Goal: Task Accomplishment & Management: Manage account settings

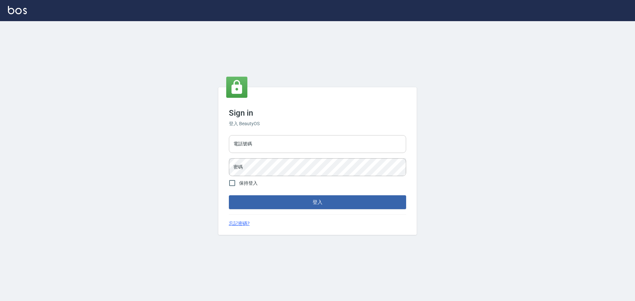
click at [322, 148] on input "電話號碼" at bounding box center [317, 144] width 177 height 18
click at [282, 144] on input "電話號碼" at bounding box center [317, 144] width 177 height 18
type input "0939253998"
click at [229, 195] on button "登入" at bounding box center [317, 202] width 177 height 14
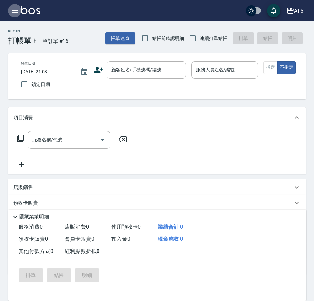
click at [12, 11] on icon "button" at bounding box center [15, 11] width 8 height 8
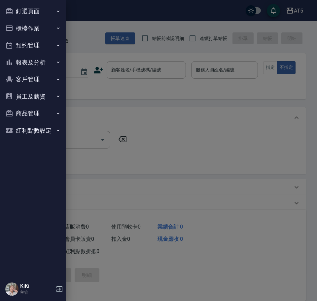
click at [39, 28] on button "櫃檯作業" at bounding box center [33, 28] width 61 height 17
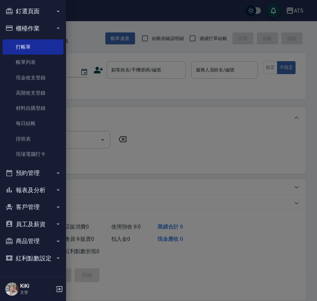
click at [43, 12] on button "釘選頁面" at bounding box center [33, 11] width 61 height 17
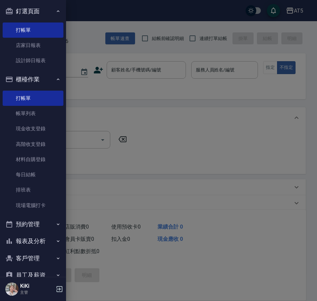
click at [43, 12] on button "釘選頁面" at bounding box center [33, 11] width 61 height 17
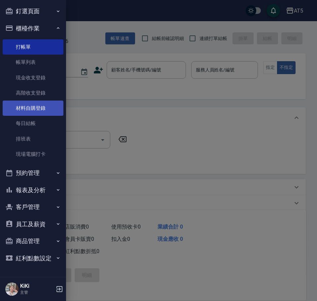
click at [49, 106] on link "材料自購登錄" at bounding box center [33, 107] width 61 height 15
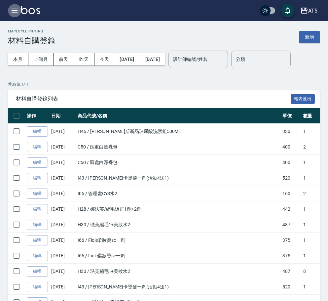
click at [9, 8] on button "button" at bounding box center [14, 10] width 13 height 13
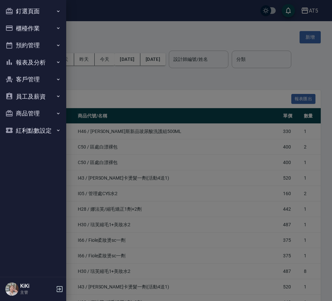
click at [29, 21] on button "櫃檯作業" at bounding box center [33, 28] width 61 height 17
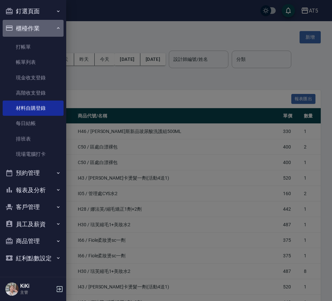
click at [37, 25] on button "櫃檯作業" at bounding box center [33, 28] width 61 height 17
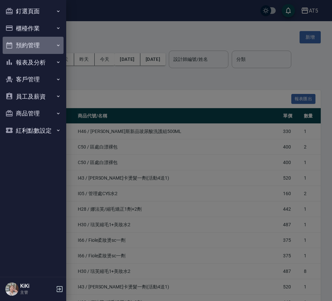
click at [36, 46] on button "預約管理" at bounding box center [33, 45] width 61 height 17
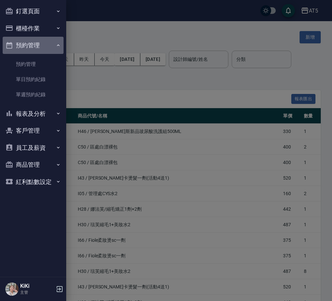
click at [36, 46] on button "預約管理" at bounding box center [33, 45] width 61 height 17
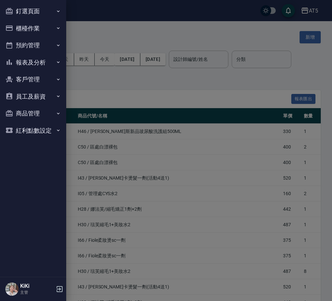
click at [35, 32] on button "櫃檯作業" at bounding box center [33, 28] width 61 height 17
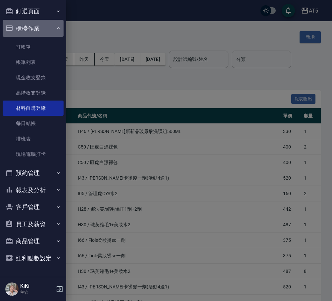
click at [45, 29] on button "櫃檯作業" at bounding box center [33, 28] width 61 height 17
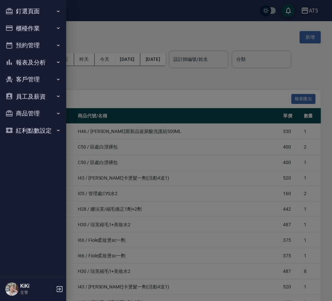
click at [37, 60] on button "報表及分析" at bounding box center [33, 62] width 61 height 17
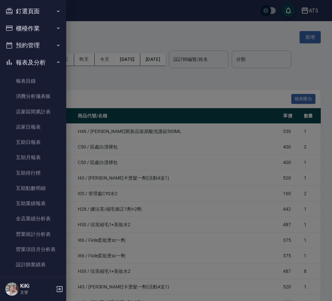
click at [37, 60] on button "報表及分析" at bounding box center [33, 62] width 61 height 17
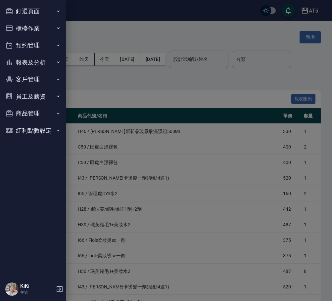
click at [36, 43] on button "預約管理" at bounding box center [33, 45] width 61 height 17
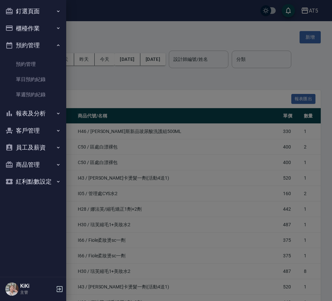
click at [36, 43] on button "預約管理" at bounding box center [33, 45] width 61 height 17
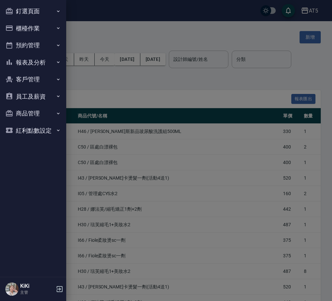
click at [37, 30] on button "櫃檯作業" at bounding box center [33, 28] width 61 height 17
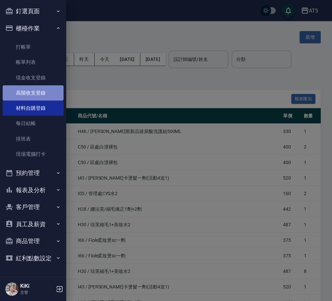
click at [34, 98] on link "高階收支登錄" at bounding box center [33, 92] width 61 height 15
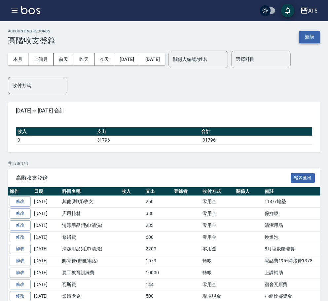
click at [311, 37] on button "新增" at bounding box center [309, 37] width 21 height 12
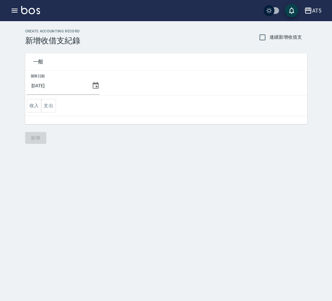
click at [282, 36] on span "連續新增收借支" at bounding box center [285, 37] width 32 height 7
click at [269, 36] on input "連續新增收借支" at bounding box center [262, 37] width 14 height 14
checkbox input "true"
click at [48, 107] on button "支出" at bounding box center [48, 106] width 15 height 14
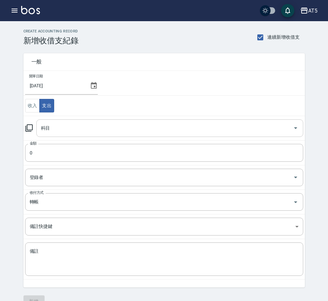
click at [102, 128] on input "科目" at bounding box center [164, 128] width 251 height 12
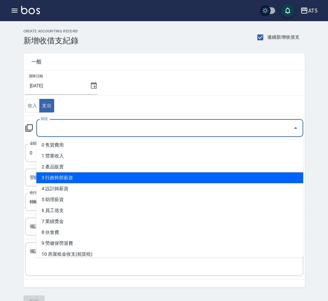
scroll to position [33, 0]
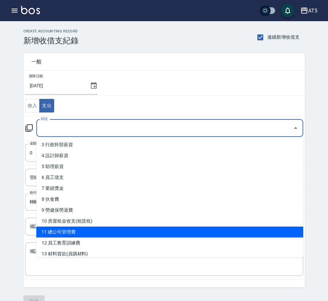
click at [83, 229] on li "11 總公司管理費" at bounding box center [169, 231] width 267 height 11
type input "11 總公司管理費"
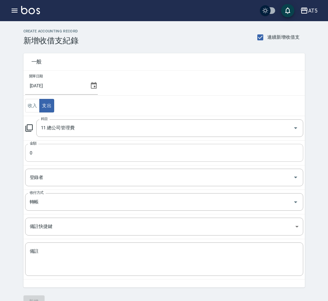
click at [123, 152] on input "0" at bounding box center [164, 153] width 278 height 18
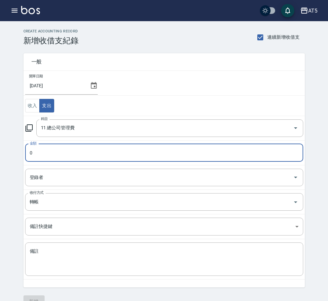
paste input "25000"
drag, startPoint x: 32, startPoint y: 152, endPoint x: 27, endPoint y: 153, distance: 5.4
click at [27, 153] on input "025000" at bounding box center [164, 153] width 278 height 18
type input "25000"
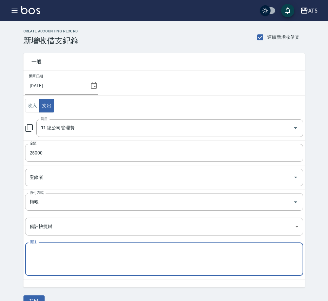
click at [49, 264] on textarea "備註" at bounding box center [164, 259] width 269 height 22
paste textarea "114/8月份"
type textarea "114/8月份"
click at [52, 202] on input "轉帳" at bounding box center [155, 202] width 254 height 12
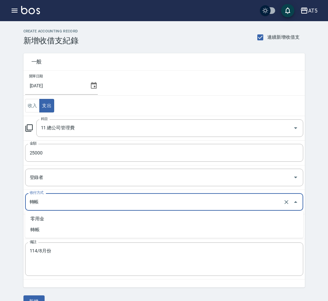
click at [52, 202] on input "轉帳" at bounding box center [155, 202] width 254 height 12
click at [315, 198] on div "CREATE ACCOUNTING RECORD 新增收借支紀錄 連續新增收借支 一般 開單日期 2025/08/22 收入 支出 科目 11 總公司管理費 …" at bounding box center [164, 168] width 328 height 294
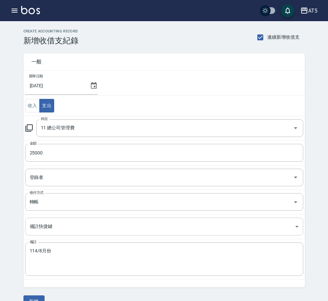
scroll to position [15, 0]
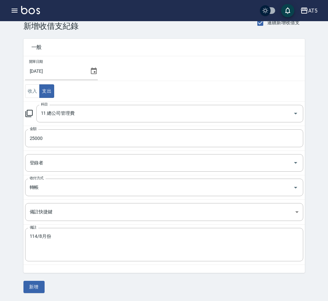
click at [34, 288] on button "新增" at bounding box center [33, 287] width 21 height 12
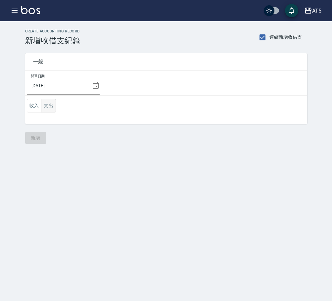
click at [48, 105] on button "支出" at bounding box center [48, 106] width 15 height 14
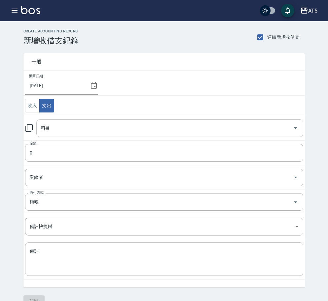
click at [76, 128] on input "科目" at bounding box center [164, 128] width 251 height 12
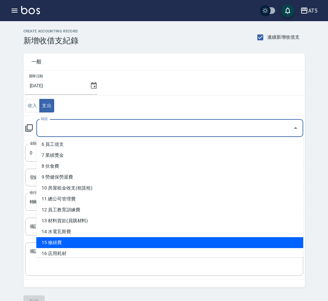
scroll to position [132, 0]
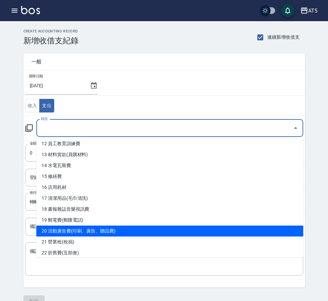
click at [95, 232] on li "20 活動廣告費(印刷、廣告、贈品費)" at bounding box center [169, 230] width 267 height 11
type input "20 活動廣告費(印刷、廣告、贈品費)"
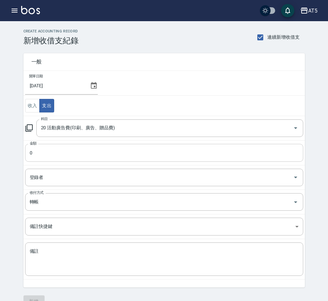
click at [73, 156] on input "0" at bounding box center [164, 153] width 278 height 18
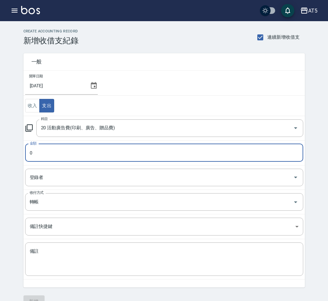
drag, startPoint x: 73, startPoint y: 153, endPoint x: 29, endPoint y: 155, distance: 43.7
click at [30, 155] on input "0" at bounding box center [164, 153] width 278 height 18
click at [22, 153] on div "一般 開單日期 2025/08/22 收入 支出 科目 20 活動廣告費(印刷、廣告、贈品費) 科目 金額 0 金額 登錄者 登錄者 收付方式 轉帳 收付方式…" at bounding box center [161, 166] width 290 height 242
drag, startPoint x: 36, startPoint y: 152, endPoint x: 20, endPoint y: 154, distance: 15.6
click at [20, 154] on div "一般 開單日期 2025/08/22 收入 支出 科目 20 活動廣告費(印刷、廣告、贈品費) 科目 金額 0 金額 登錄者 登錄者 收付方式 轉帳 收付方式…" at bounding box center [161, 166] width 290 height 242
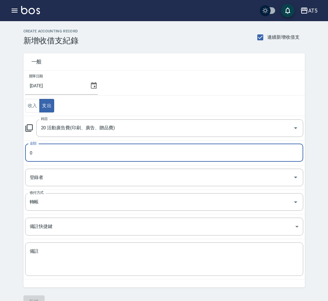
paste input "150"
type input "1500"
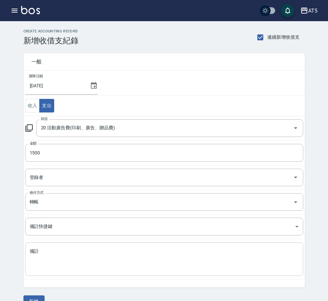
click at [63, 261] on textarea "備註" at bounding box center [164, 259] width 269 height 22
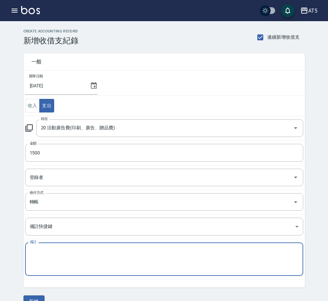
paste textarea "114/8月份"
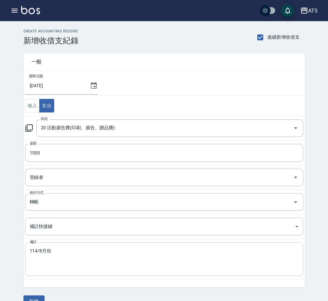
click at [54, 254] on textarea "114/8月份" at bounding box center [164, 259] width 269 height 22
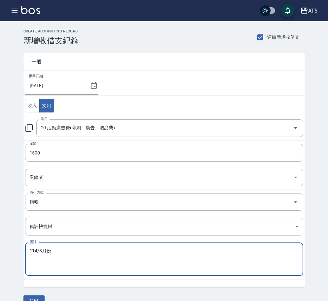
paste textarea "廣告預收款"
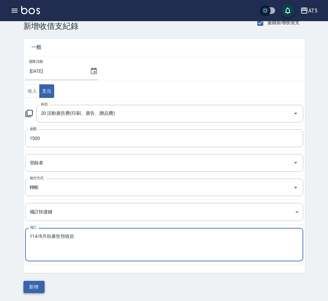
type textarea "114/8月份廣告預收款"
click at [41, 287] on button "新增" at bounding box center [33, 287] width 21 height 12
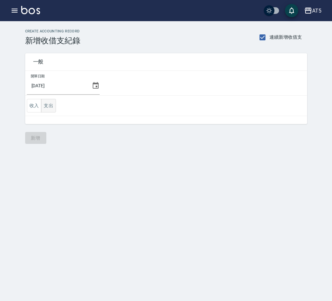
click at [51, 107] on button "支出" at bounding box center [48, 106] width 15 height 14
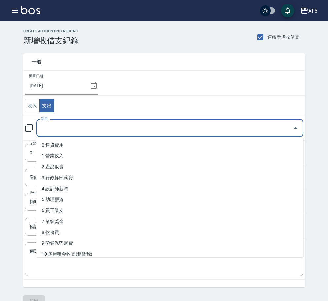
click at [78, 130] on input "科目" at bounding box center [164, 128] width 251 height 12
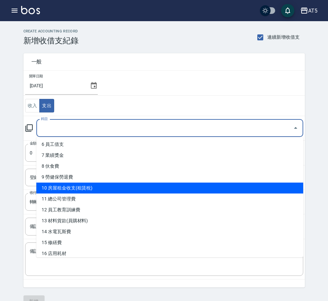
click at [84, 187] on li "10 房屋租金收支(租賃稅)" at bounding box center [169, 187] width 267 height 11
type input "10 房屋租金收支(租賃稅)"
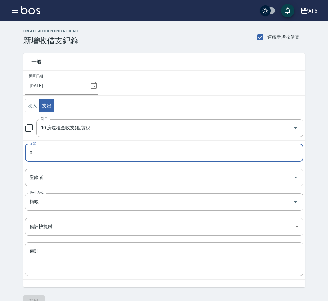
paste input "6500"
type input "65000"
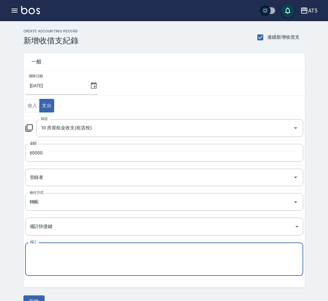
click at [90, 253] on textarea "備註" at bounding box center [164, 259] width 269 height 22
paste textarea "114/8月份"
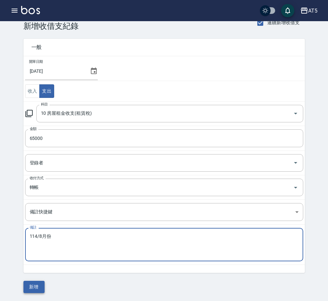
type textarea "114/8月份"
click at [41, 282] on button "新增" at bounding box center [33, 287] width 21 height 12
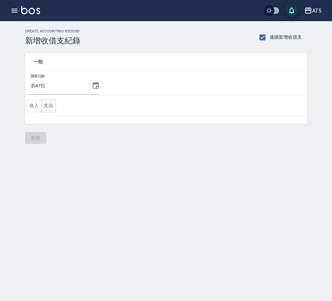
click at [45, 106] on button "支出" at bounding box center [48, 106] width 15 height 14
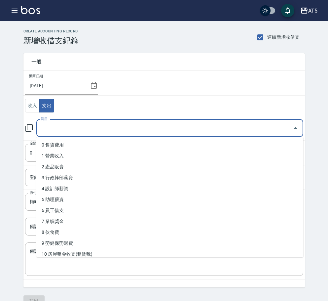
click at [50, 127] on input "科目" at bounding box center [164, 128] width 251 height 12
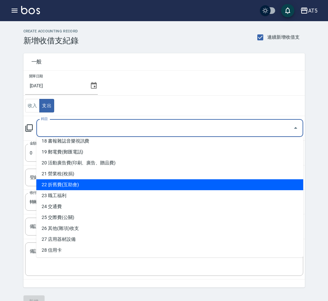
scroll to position [167, 0]
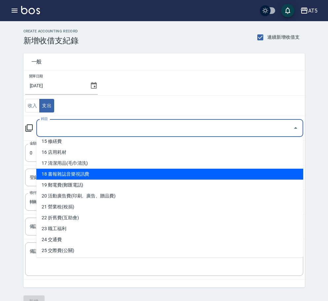
click at [103, 174] on li "18 書報雜誌音樂視訊費" at bounding box center [169, 174] width 267 height 11
type input "18 書報雜誌音樂視訊費"
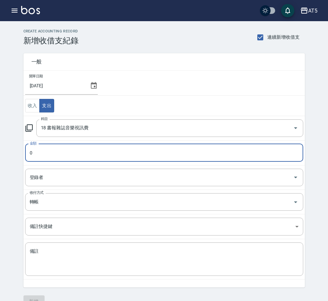
paste input "250"
type input "2500"
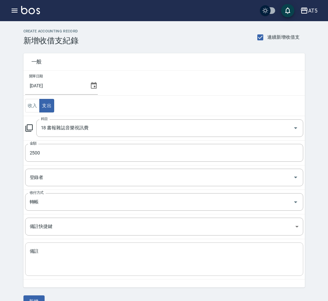
click at [37, 246] on div "x 備註" at bounding box center [164, 258] width 278 height 33
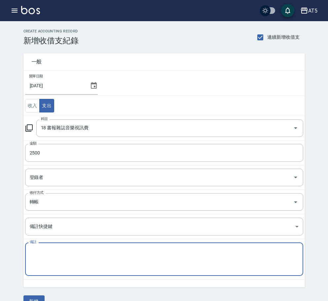
paste textarea "音樂視訊114/4~115/3"
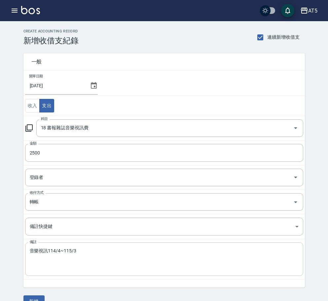
click at [84, 258] on textarea "音樂視訊114/4~115/3" at bounding box center [164, 259] width 269 height 22
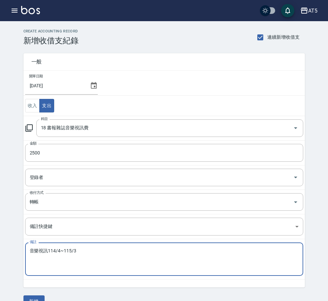
drag, startPoint x: 85, startPoint y: 252, endPoint x: 5, endPoint y: 261, distance: 80.8
click at [5, 261] on div "CREATE ACCOUNTING RECORD 新增收借支紀錄 連續新增收借支 一般 開單日期 2025/08/22 收入 支出 科目 18 書報雜誌音樂視…" at bounding box center [164, 168] width 328 height 294
paste textarea "114/8月份"
click at [73, 255] on textarea "114/8月份" at bounding box center [164, 259] width 269 height 22
paste textarea "九太科技"
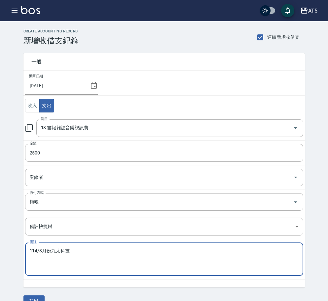
scroll to position [15, 0]
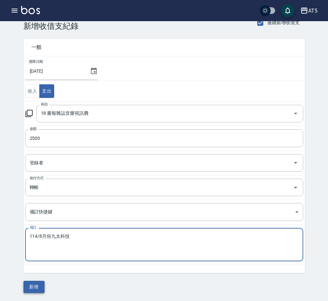
type textarea "114/8月份九太科技"
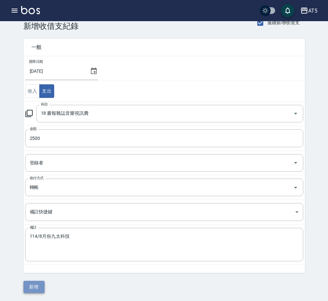
click at [33, 286] on button "新增" at bounding box center [33, 287] width 21 height 12
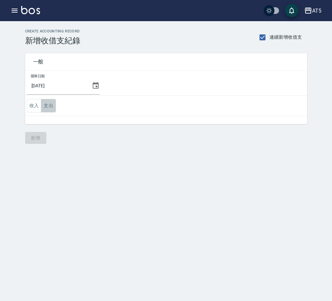
click at [50, 110] on button "支出" at bounding box center [48, 106] width 15 height 14
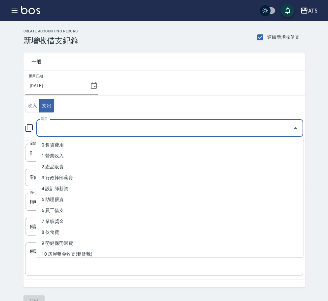
click at [96, 131] on input "科目" at bounding box center [164, 128] width 251 height 12
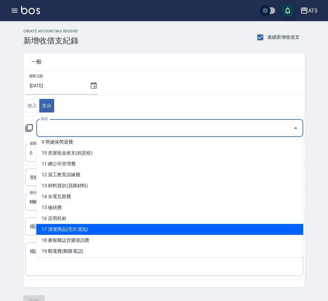
scroll to position [35, 0]
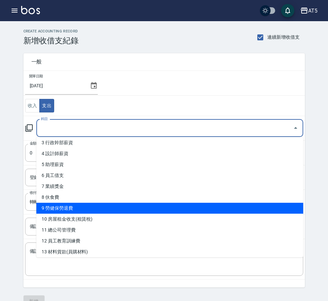
click at [91, 208] on li "9 勞健保勞退費" at bounding box center [169, 208] width 267 height 11
type input "9 勞健保勞退費"
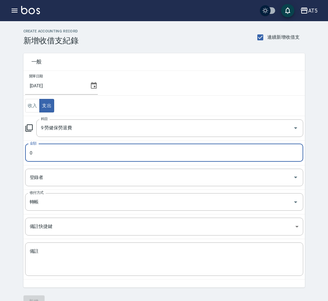
paste input "26137"
type input "26137"
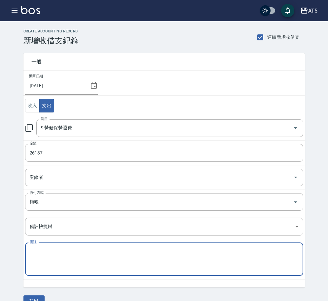
click at [82, 251] on textarea "備註" at bounding box center [164, 259] width 269 height 22
paste textarea "[DATE]勞、健保費用"
type textarea "[DATE]勞、健保費用"
click at [35, 297] on button "新增" at bounding box center [33, 301] width 21 height 12
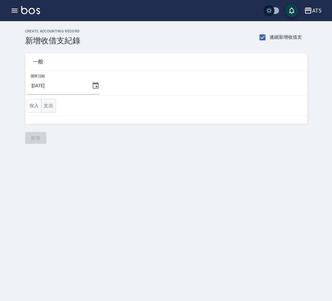
click at [49, 103] on button "支出" at bounding box center [48, 106] width 15 height 14
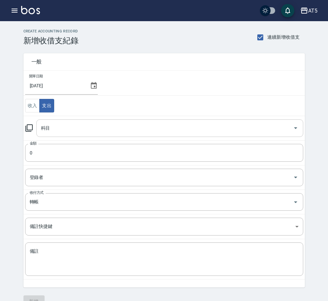
click at [64, 131] on input "科目" at bounding box center [164, 128] width 251 height 12
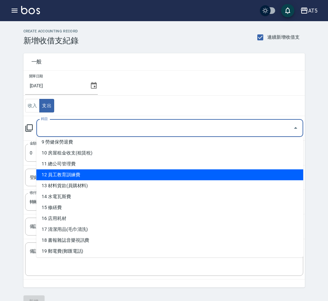
scroll to position [68, 0]
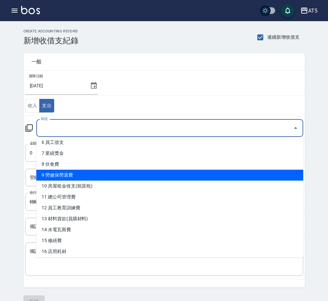
click at [78, 175] on li "9 勞健保勞退費" at bounding box center [169, 175] width 267 height 11
type input "9 勞健保勞退費"
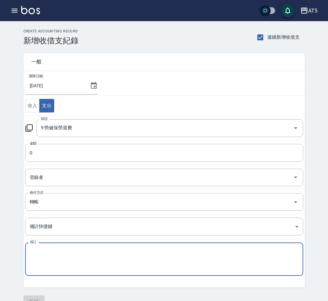
click at [91, 256] on textarea "備註" at bounding box center [164, 259] width 269 height 22
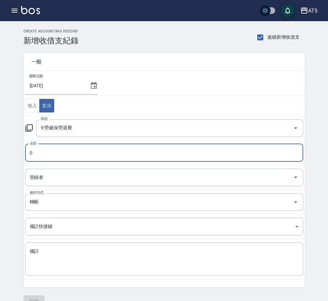
click at [43, 149] on input "0" at bounding box center [164, 153] width 278 height 18
paste input "8781"
type input "8781"
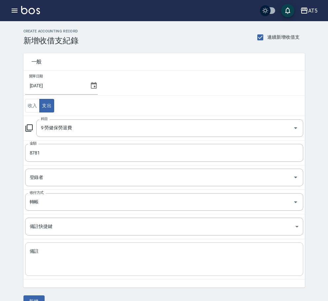
click at [51, 259] on textarea "備註" at bounding box center [164, 259] width 269 height 22
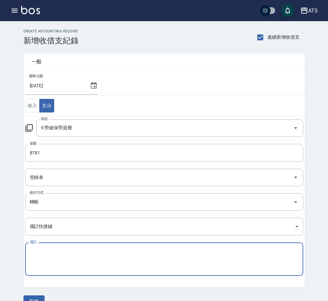
paste textarea "[DATE]勞工退休金新制提繳費用"
type textarea "[DATE]勞工退休金新制提繳費用"
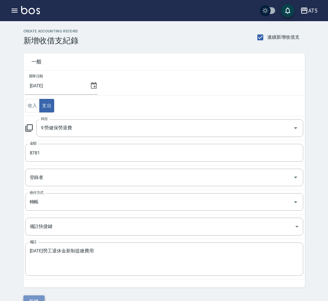
click at [37, 297] on button "新增" at bounding box center [33, 301] width 21 height 12
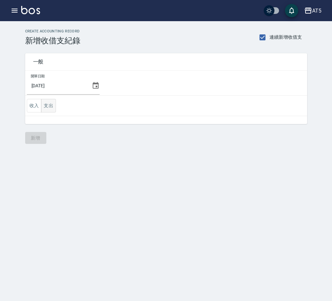
click at [46, 105] on button "支出" at bounding box center [48, 106] width 15 height 14
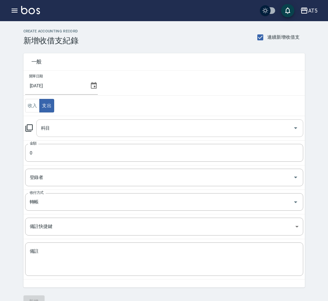
click at [58, 121] on div "科目" at bounding box center [169, 128] width 267 height 18
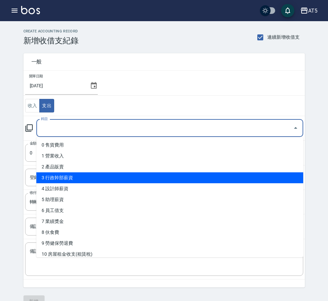
scroll to position [99, 0]
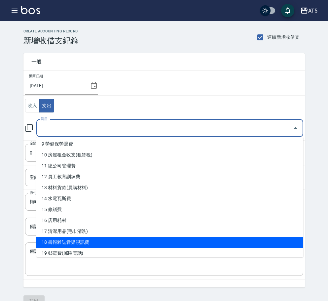
click at [75, 241] on li "18 書報雜誌音樂視訊費" at bounding box center [169, 242] width 267 height 11
type input "18 書報雜誌音樂視訊費"
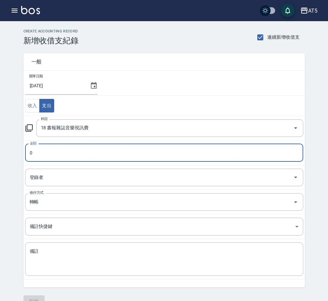
paste input "127"
type input "1270"
click at [44, 251] on textarea "備註" at bounding box center [164, 259] width 269 height 22
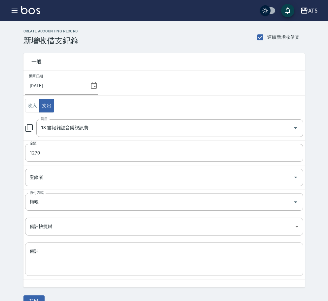
click at [49, 245] on div "x 備註" at bounding box center [164, 258] width 278 height 33
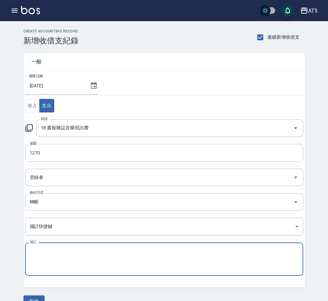
paste textarea "AT5 代收轉付款 有種印刷 洗護海報+玻璃貼+排版 1270"
drag, startPoint x: 182, startPoint y: 249, endPoint x: 140, endPoint y: 251, distance: 41.7
click at [140, 251] on textarea "AT5 代收轉付款 有種印刷 洗護海報+玻璃貼+排版 1270" at bounding box center [164, 259] width 269 height 22
drag, startPoint x: 95, startPoint y: 249, endPoint x: 87, endPoint y: 250, distance: 7.7
click at [87, 250] on textarea "AT5 代收轉付款 有種印刷 洗護海報+玻璃貼+排版" at bounding box center [164, 259] width 269 height 22
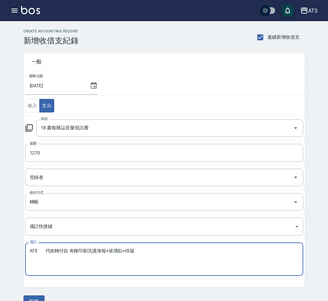
drag, startPoint x: 67, startPoint y: 250, endPoint x: 22, endPoint y: 249, distance: 44.3
click at [22, 249] on div "一般 開單日期 2025/08/22 收入 支出 科目 18 書報雜誌音樂視訊費 科目 金額 1270 金額 登錄者 登錄者 收付方式 轉帳 收付方式 備註快…" at bounding box center [161, 166] width 290 height 242
type textarea "有種印刷洗護海報+玻璃貼+排版"
click at [35, 297] on button "新增" at bounding box center [33, 301] width 21 height 12
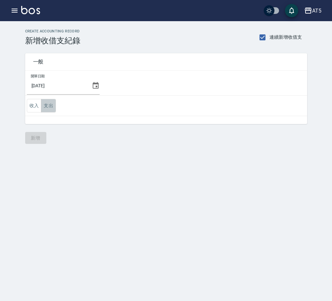
click at [47, 99] on button "支出" at bounding box center [48, 106] width 15 height 14
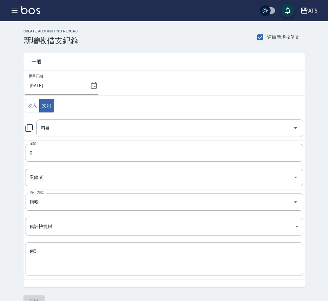
click at [59, 127] on input "科目" at bounding box center [164, 128] width 251 height 12
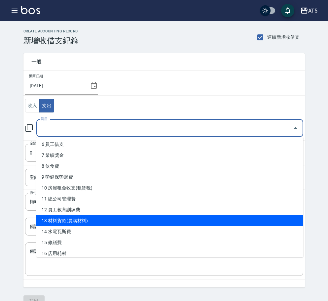
scroll to position [99, 0]
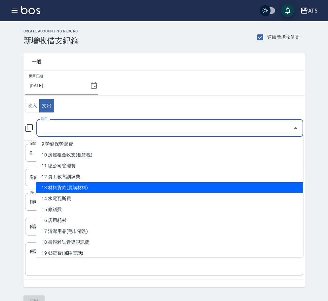
click at [88, 189] on li "13 材料貨款(員購材料)" at bounding box center [169, 187] width 267 height 11
type input "13 材料貨款(員購材料)"
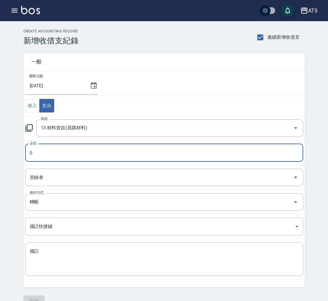
paste input "21042"
type input "21042"
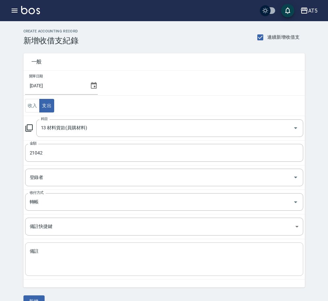
click at [48, 254] on textarea "備註" at bounding box center [164, 259] width 269 height 22
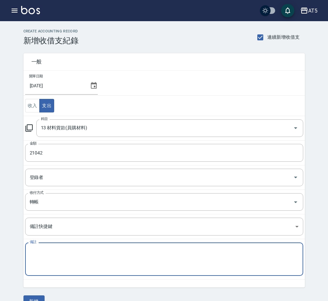
paste textarea "[DATE]6月份材料使用明細 AT5 [PERSON_NAME] 114/7 9620 華田114/7 4410 114/6亞壽特 3640 [PERSON…"
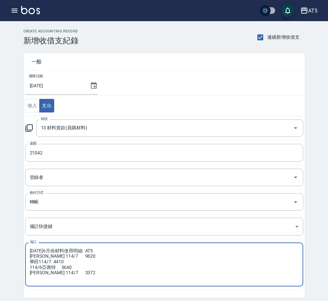
scroll to position [25, 0]
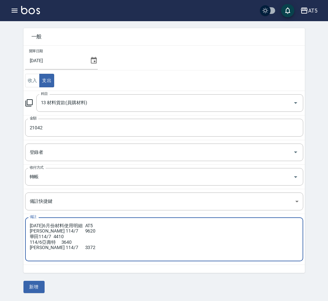
drag, startPoint x: 66, startPoint y: 248, endPoint x: 60, endPoint y: 249, distance: 6.0
click at [60, 249] on textarea "[DATE]6月份材料使用明細 AT5 [PERSON_NAME] 114/7 9620 華田114/7 4410 114/6亞壽特 3640 [PERSON…" at bounding box center [164, 239] width 269 height 33
click at [54, 236] on textarea "[DATE]6月份材料使用明細 AT5 [PERSON_NAME] 114/7 9620 華田114/7 4410 114/6亞壽特 3640 [PERSON…" at bounding box center [164, 239] width 269 height 33
drag, startPoint x: 57, startPoint y: 231, endPoint x: 53, endPoint y: 230, distance: 3.7
click at [53, 230] on textarea "114年6月份材料使用明細 AT5 里歐 114/7 9620 華田114/7 4410 114/6亞壽特 3640 娜普菈 114/7 3372" at bounding box center [164, 239] width 269 height 33
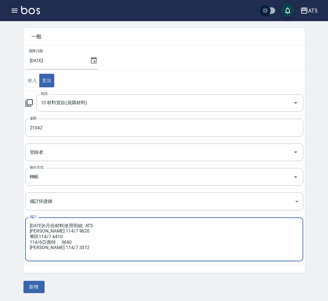
drag, startPoint x: 94, startPoint y: 229, endPoint x: 83, endPoint y: 226, distance: 11.4
click at [83, 226] on textarea "114年6月份材料使用明細 AT5 里歐 114/7 9620 華田114/7 4410 114/6亞壽特 3640 娜普菈 114/7 3372" at bounding box center [164, 239] width 269 height 33
drag, startPoint x: 42, startPoint y: 241, endPoint x: 25, endPoint y: 239, distance: 16.6
click at [25, 239] on div "114年6月份材料使用明細 里歐 114/7 9620 華田114/7 4410 114/6亞壽特 3640 娜普菈 114/7 3372 x 備註" at bounding box center [164, 239] width 278 height 44
click at [85, 242] on textarea "114年6月份材料使用明細 里歐 114/7 9620 華田114/7 4410 114/6亞壽特 3640 娜普菈 114/7 3372" at bounding box center [164, 239] width 269 height 33
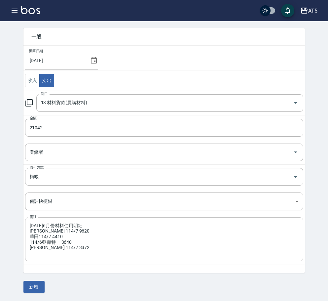
drag, startPoint x: 29, startPoint y: 242, endPoint x: 40, endPoint y: 242, distance: 11.6
click at [40, 242] on div "114年6月份材料使用明細 里歐 114/7 9620 華田114/7 4410 114/6亞壽特 3640 娜普菈 114/7 3372 x 備註" at bounding box center [164, 239] width 278 height 44
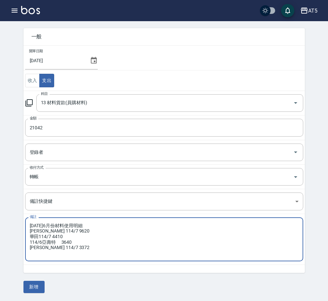
drag, startPoint x: 42, startPoint y: 242, endPoint x: 28, endPoint y: 241, distance: 13.2
click at [28, 241] on div "114年6月份材料使用明細 里歐 114/7 9620 華田114/7 4410 114/6亞壽特 3640 娜普菈 114/7 3372 x 備註" at bounding box center [164, 239] width 278 height 44
drag, startPoint x: 48, startPoint y: 241, endPoint x: 43, endPoint y: 240, distance: 5.5
click at [43, 240] on textarea "114年6月份材料使用明細 里歐 114/7 9620 華田114/7 4410 亞壽特 3640 娜普菈 114/7 3372" at bounding box center [164, 239] width 269 height 33
paste textarea "114/6"
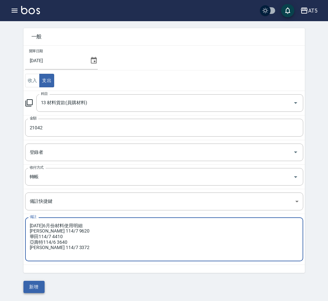
type textarea "114年6月份材料使用明細 里歐 114/7 9620 華田114/7 4410 亞壽特114/6 3640 娜普菈 114/7 3372"
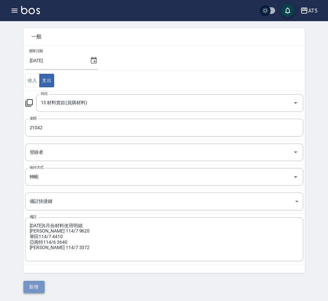
click at [29, 286] on button "新增" at bounding box center [33, 287] width 21 height 12
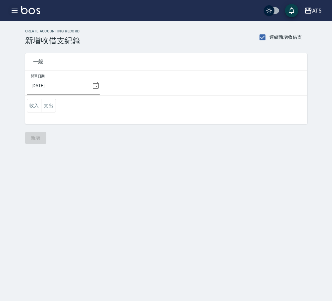
click at [13, 11] on icon "button" at bounding box center [15, 11] width 8 height 8
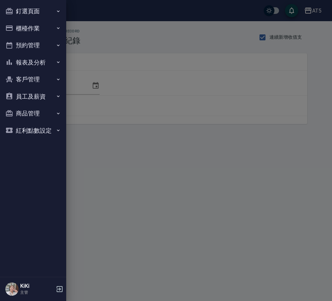
click at [39, 30] on button "櫃檯作業" at bounding box center [33, 28] width 61 height 17
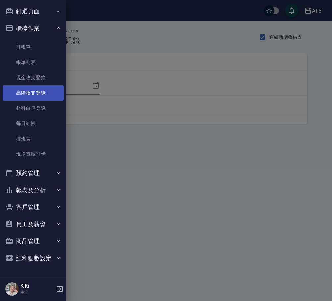
click at [46, 91] on link "高階收支登錄" at bounding box center [33, 92] width 61 height 15
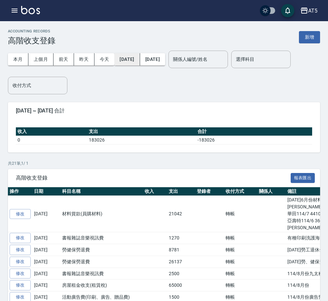
click at [137, 60] on button "[DATE]" at bounding box center [126, 59] width 25 height 12
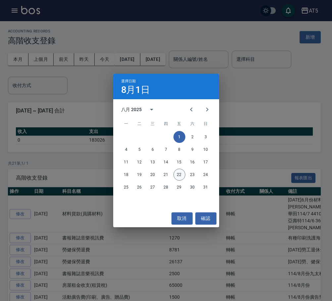
click at [176, 174] on button "22" at bounding box center [179, 175] width 12 height 12
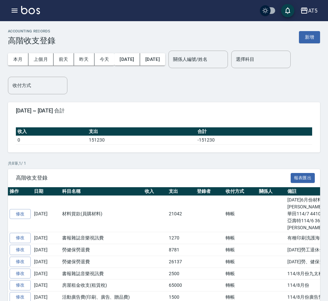
scroll to position [40, 0]
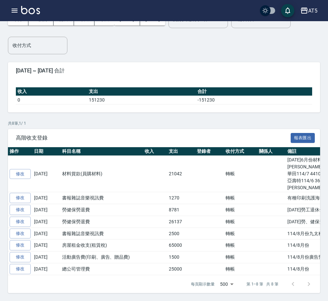
click at [25, 271] on link "修改" at bounding box center [20, 269] width 21 height 10
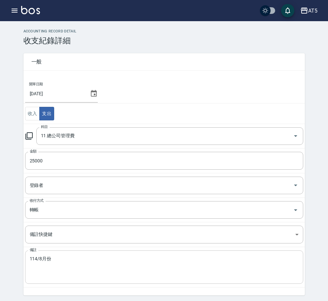
click at [28, 257] on div "114/8月份 x 備註" at bounding box center [164, 266] width 278 height 33
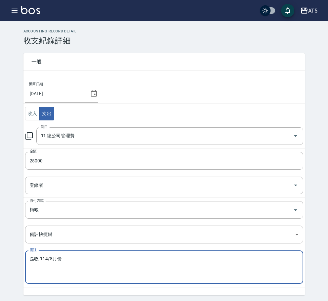
drag, startPoint x: 41, startPoint y: 257, endPoint x: 26, endPoint y: 258, distance: 14.5
click at [26, 258] on div "區收-114/8月份 x 備註" at bounding box center [164, 266] width 278 height 33
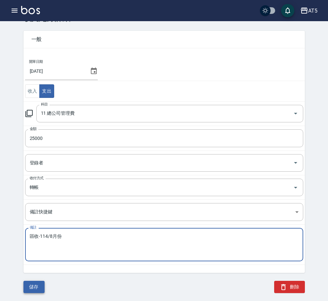
type textarea "區收-114/8月份"
click at [39, 284] on button "儲存" at bounding box center [33, 287] width 21 height 12
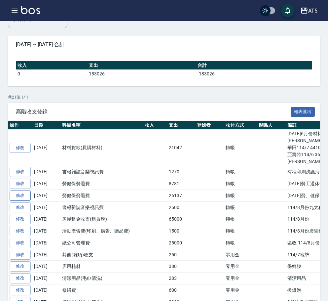
scroll to position [99, 0]
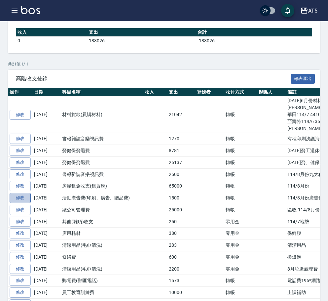
click at [23, 199] on link "修改" at bounding box center [20, 198] width 21 height 10
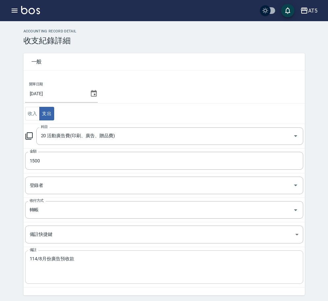
click at [30, 255] on div "114/8月份廣告預收款 x 備註" at bounding box center [164, 266] width 278 height 33
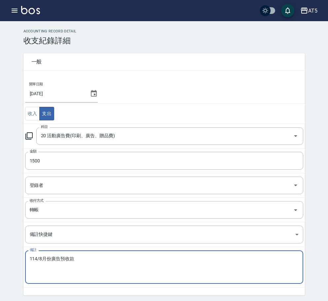
paste textarea "區收-"
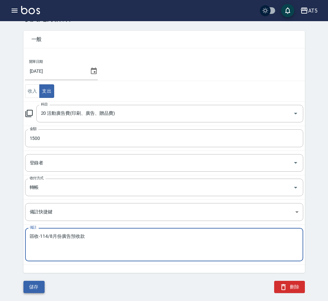
type textarea "區收-114/8月份廣告預收款"
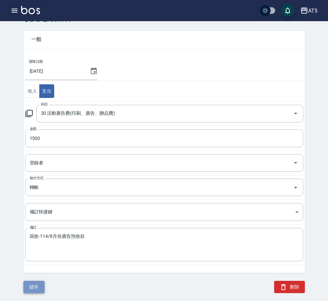
click at [36, 288] on button "儲存" at bounding box center [33, 287] width 21 height 12
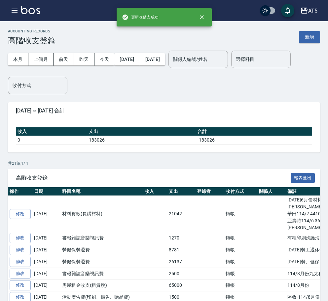
scroll to position [132, 0]
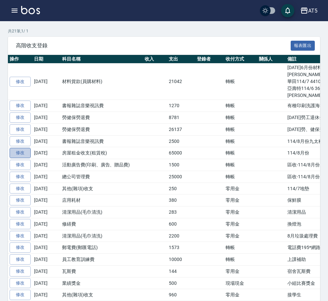
click at [24, 156] on link "修改" at bounding box center [20, 153] width 21 height 10
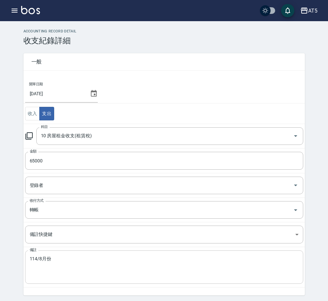
click at [28, 258] on div "114/8月份 x 備註" at bounding box center [164, 266] width 278 height 33
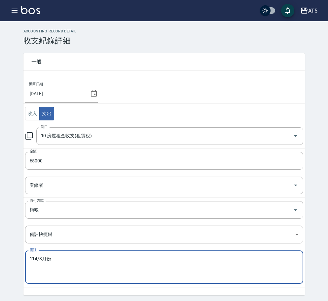
paste textarea "區收-"
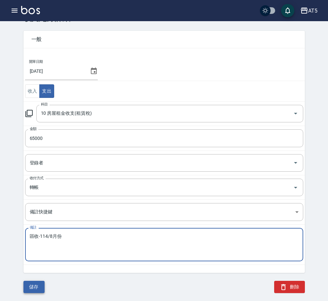
type textarea "區收-114/8月份"
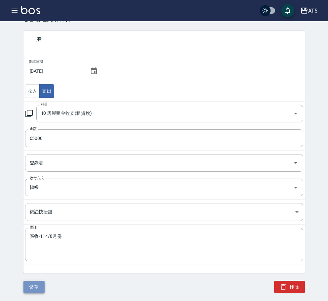
click at [32, 283] on button "儲存" at bounding box center [33, 287] width 21 height 12
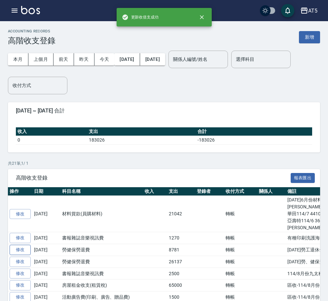
scroll to position [66, 0]
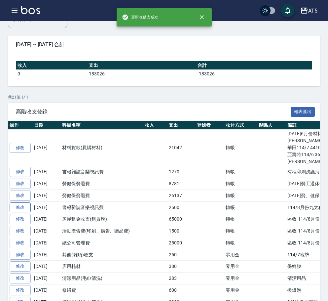
click at [24, 207] on link "修改" at bounding box center [20, 207] width 21 height 10
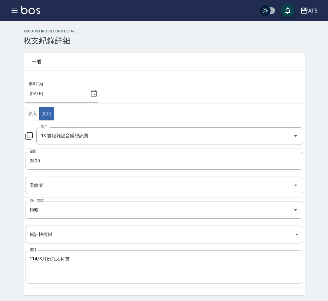
click at [29, 256] on div "114/8月份九太科技 x 備註" at bounding box center [164, 266] width 278 height 33
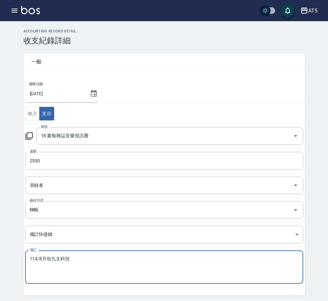
paste textarea "區收-"
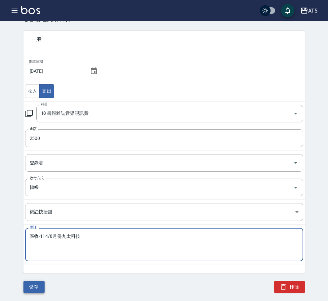
type textarea "區收-114/8月份九太科技"
click at [33, 284] on button "儲存" at bounding box center [33, 287] width 21 height 12
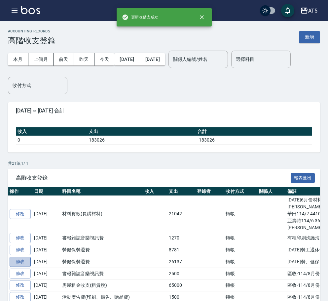
click at [26, 262] on link "修改" at bounding box center [20, 262] width 21 height 10
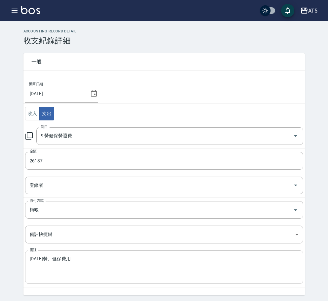
click at [26, 261] on div "114年7月勞、健保費用 x 備註" at bounding box center [164, 266] width 278 height 33
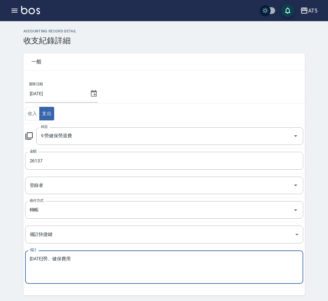
paste textarea "區收-"
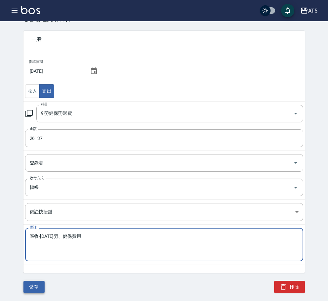
type textarea "區收-114年7月勞、健保費用"
click at [37, 281] on button "儲存" at bounding box center [33, 287] width 21 height 12
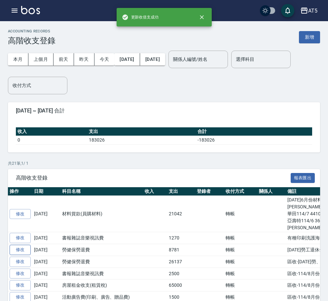
click at [24, 249] on link "修改" at bounding box center [20, 250] width 21 height 10
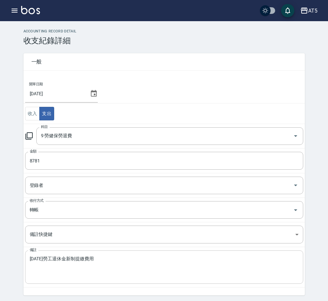
click at [27, 256] on div "114年7月勞工退休金新制提繳費用 x 備註" at bounding box center [164, 266] width 278 height 33
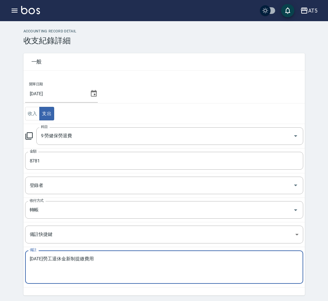
paste textarea "區收-"
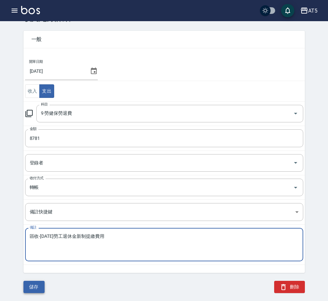
type textarea "區收-114年7月勞工退休金新制提繳費用"
click at [33, 286] on button "儲存" at bounding box center [33, 287] width 21 height 12
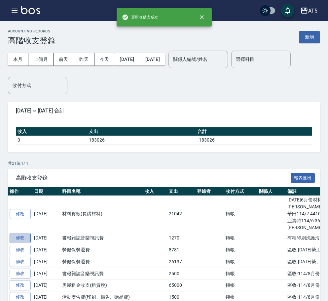
click at [21, 236] on link "修改" at bounding box center [20, 238] width 21 height 10
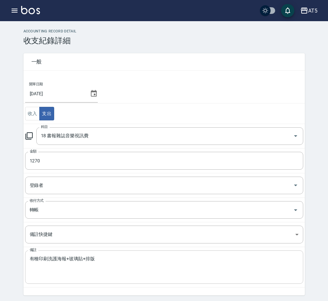
scroll to position [22, 0]
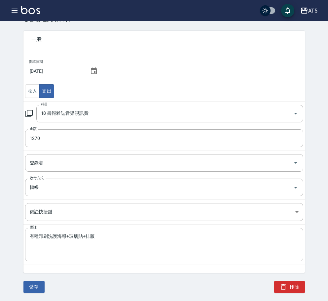
click at [29, 236] on div "有種印刷洗護海報+玻璃貼+排版 x 備註" at bounding box center [164, 244] width 278 height 33
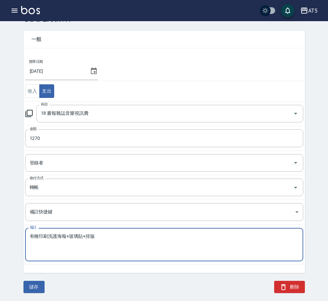
paste textarea "區收-"
type textarea "區收-有種印刷洗護海報+玻璃貼+排版"
click at [38, 282] on button "儲存" at bounding box center [33, 287] width 21 height 12
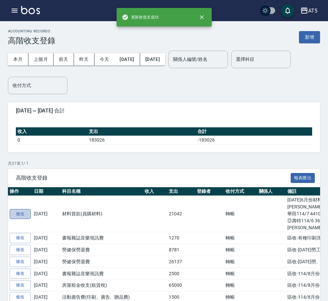
click at [14, 211] on link "修改" at bounding box center [20, 214] width 21 height 10
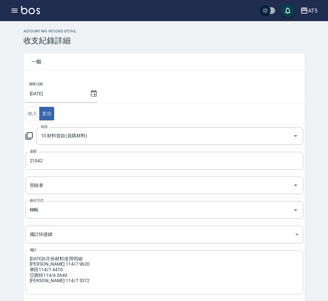
click at [27, 257] on div "114年6月份材料使用明細 里歐 114/7 9620 華田114/7 4410 亞壽特114/6 3640 娜普菈 114/7 3372 x 備註" at bounding box center [164, 272] width 278 height 44
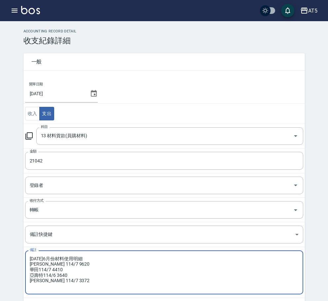
paste textarea "區收-"
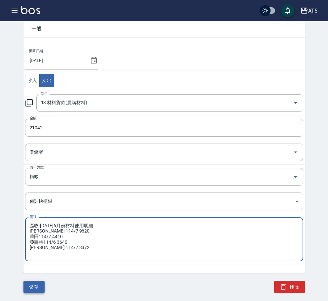
type textarea "區收-114年6月份材料使用明細 里歐 114/7 9620 華田114/7 4410 亞壽特114/6 3640 娜普菈 114/7 3372"
click at [38, 284] on button "儲存" at bounding box center [33, 287] width 21 height 12
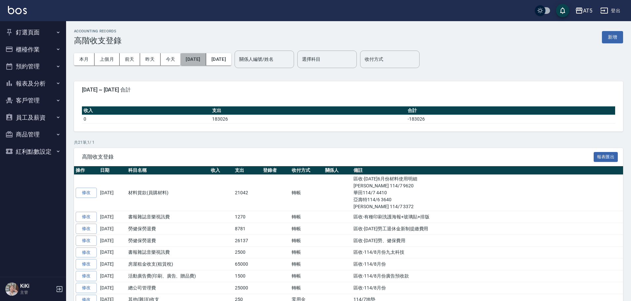
click at [198, 57] on button "2025/08/01" at bounding box center [192, 59] width 25 height 12
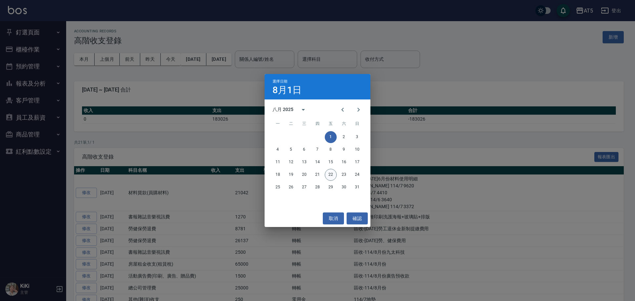
click at [331, 175] on button "22" at bounding box center [331, 175] width 12 height 12
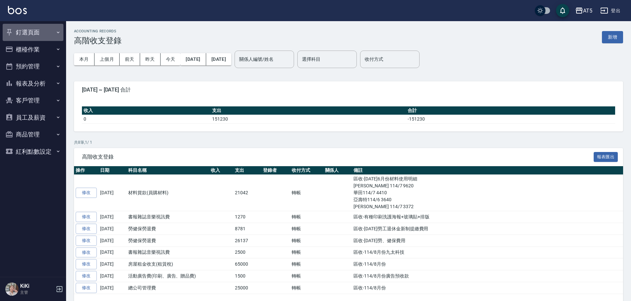
click at [27, 36] on button "釘選頁面" at bounding box center [33, 32] width 61 height 17
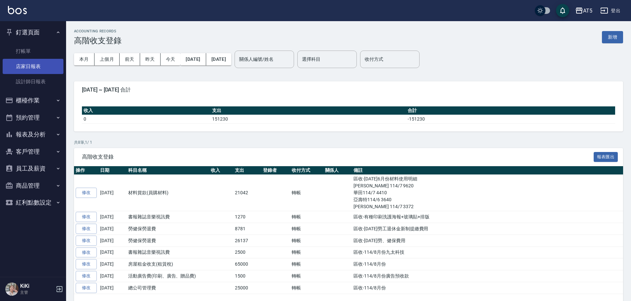
click at [26, 65] on link "店家日報表" at bounding box center [33, 66] width 61 height 15
